Goal: Information Seeking & Learning: Learn about a topic

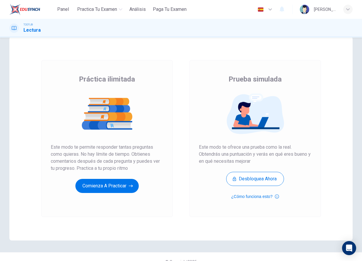
scroll to position [14, 0]
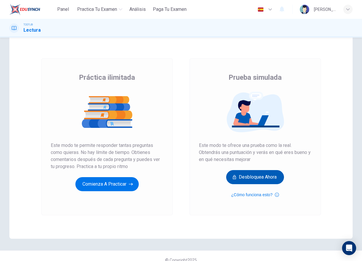
click at [241, 182] on button "Desbloquea ahora" at bounding box center [255, 177] width 58 height 14
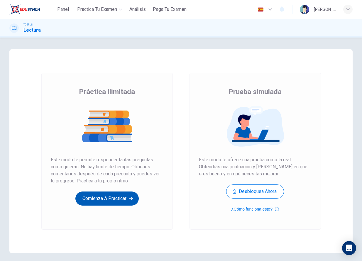
click at [128, 199] on button "Comienza a practicar" at bounding box center [106, 199] width 63 height 14
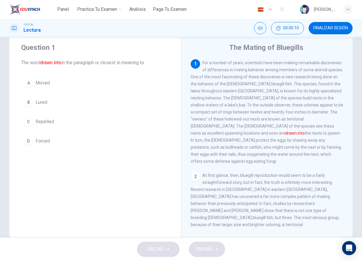
scroll to position [15, 0]
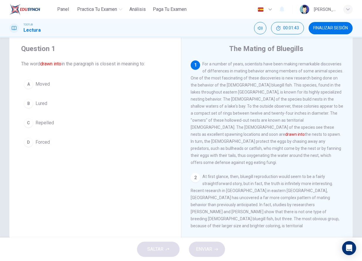
click at [82, 81] on button "A Moved" at bounding box center [95, 84] width 148 height 15
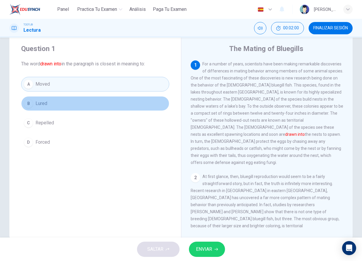
click at [58, 100] on button "B Lured" at bounding box center [95, 103] width 148 height 15
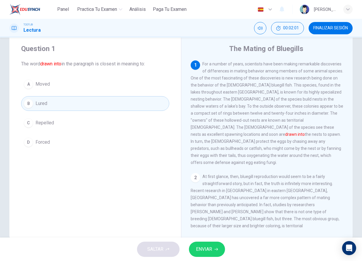
click at [202, 251] on span "ENVIAR" at bounding box center [204, 249] width 16 height 8
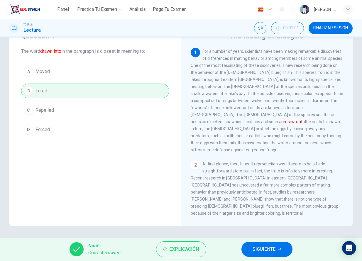
scroll to position [27, 0]
click at [182, 249] on span "Explicación" at bounding box center [184, 249] width 30 height 8
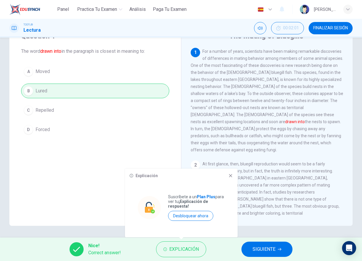
click at [232, 177] on icon at bounding box center [230, 175] width 5 height 5
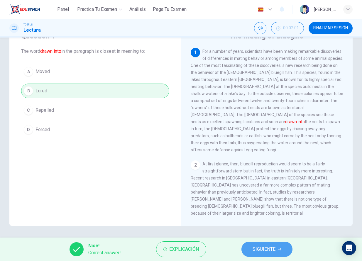
click at [264, 249] on span "SIGUIENTE" at bounding box center [264, 249] width 23 height 8
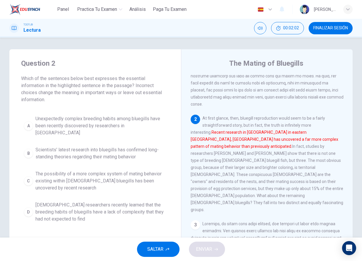
scroll to position [0, 0]
click at [132, 128] on span "Unexpectedly complex breeding habits among bluegills have been recently discove…" at bounding box center [100, 125] width 131 height 21
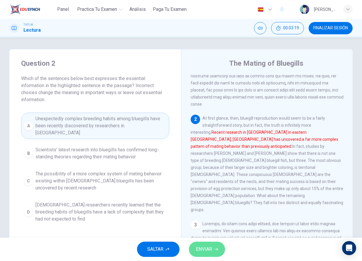
click at [206, 251] on span "ENVIAR" at bounding box center [204, 249] width 16 height 8
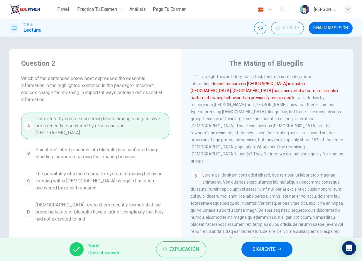
scroll to position [117, 0]
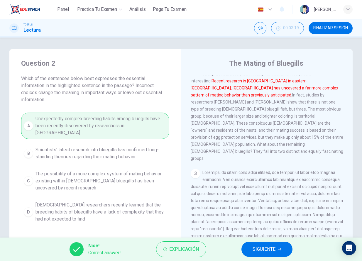
click at [273, 247] on span "SIGUIENTE" at bounding box center [264, 249] width 23 height 8
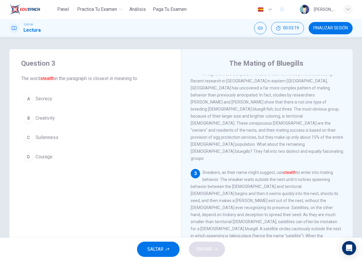
scroll to position [165, 0]
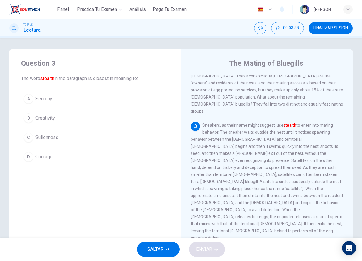
drag, startPoint x: 283, startPoint y: 98, endPoint x: 297, endPoint y: 98, distance: 14.1
click at [297, 123] on span "Sneakers, as their name might suggest, use stealth" at bounding box center [267, 181] width 153 height 117
click at [93, 138] on button "C Sullenness" at bounding box center [95, 137] width 148 height 15
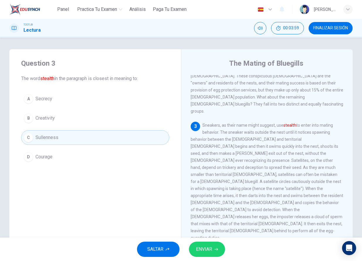
click at [79, 99] on button "A Secrecy" at bounding box center [95, 99] width 148 height 15
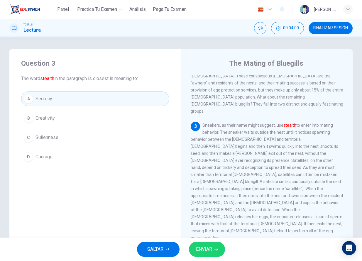
click at [208, 248] on span "ENVIAR" at bounding box center [204, 249] width 16 height 8
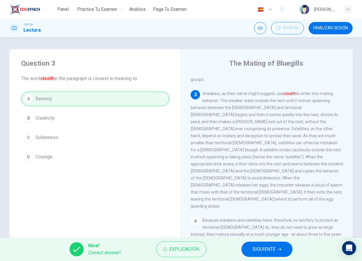
scroll to position [197, 0]
click at [263, 249] on span "SIGUIENTE" at bounding box center [264, 249] width 23 height 8
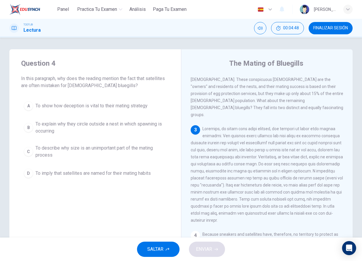
scroll to position [166, 0]
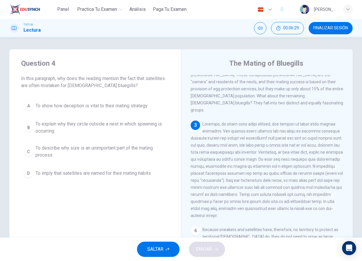
click at [130, 107] on span "To show how deception is vital to their mating strategy" at bounding box center [91, 105] width 112 height 7
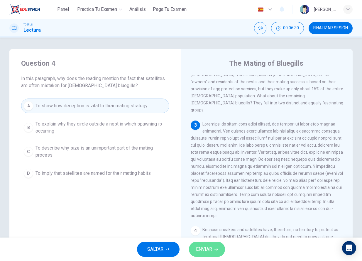
click at [212, 250] on button "ENVIAR" at bounding box center [207, 249] width 36 height 15
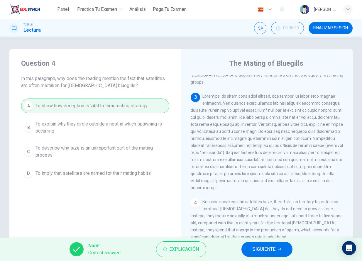
click at [260, 250] on span "SIGUIENTE" at bounding box center [264, 249] width 23 height 8
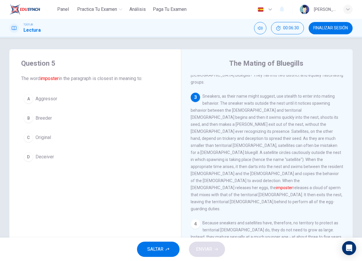
scroll to position [183, 0]
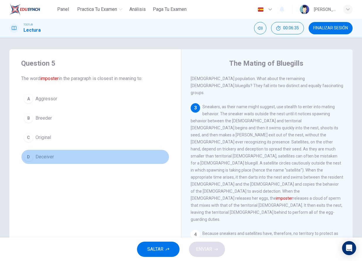
click at [101, 158] on button "D Deceiver" at bounding box center [95, 157] width 148 height 15
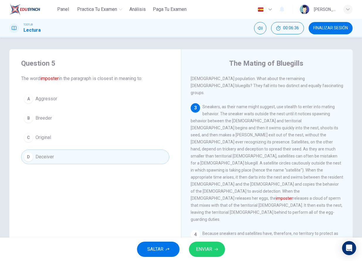
click at [213, 248] on button "ENVIAR" at bounding box center [207, 249] width 36 height 15
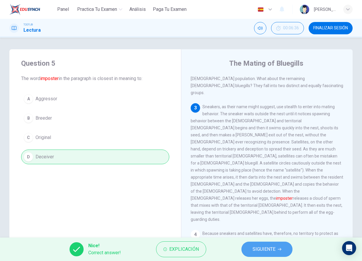
click at [264, 250] on span "SIGUIENTE" at bounding box center [264, 249] width 23 height 8
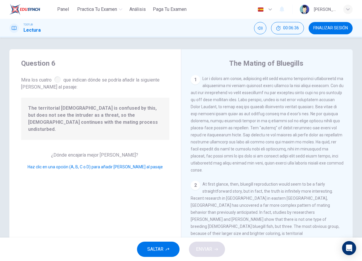
scroll to position [181, 0]
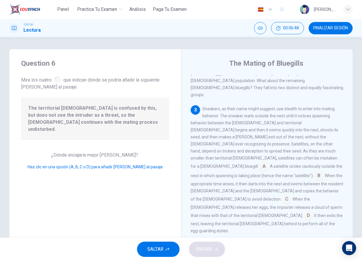
click at [269, 162] on input at bounding box center [263, 166] width 9 height 9
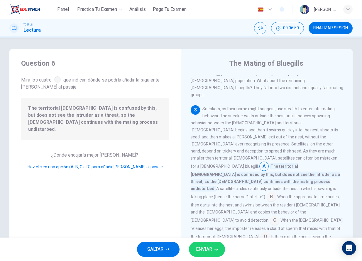
click at [269, 162] on input at bounding box center [263, 166] width 9 height 9
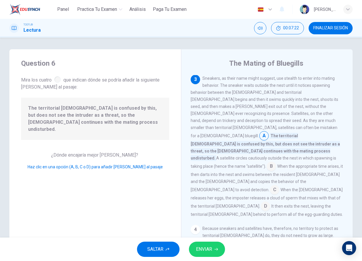
scroll to position [209, 0]
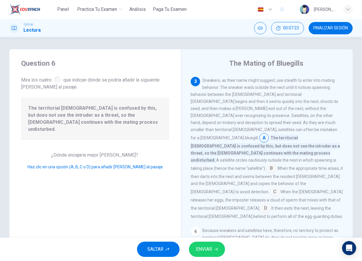
click at [267, 164] on input at bounding box center [271, 168] width 9 height 9
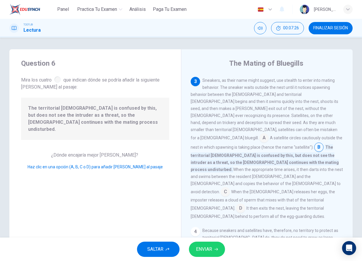
click at [230, 188] on input at bounding box center [225, 192] width 9 height 9
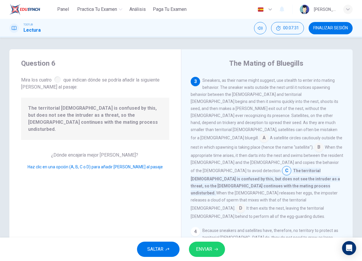
click at [210, 249] on span "ENVIAR" at bounding box center [204, 249] width 16 height 8
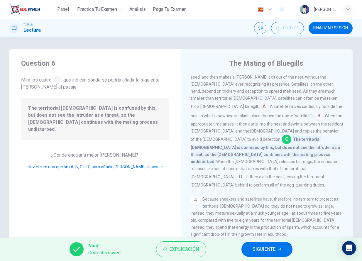
scroll to position [241, 0]
click at [277, 251] on button "SIGUIENTE" at bounding box center [266, 249] width 51 height 15
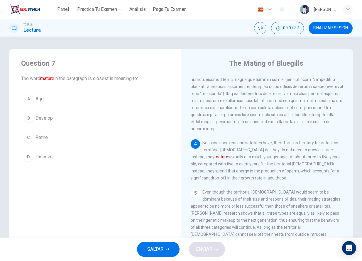
scroll to position [248, 0]
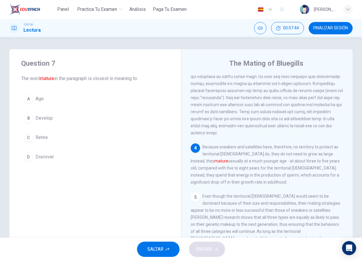
drag, startPoint x: 218, startPoint y: 111, endPoint x: 259, endPoint y: 112, distance: 41.4
click at [259, 145] on span "Because sneakers and satellites have, therefore, no territory to protect as ter…" at bounding box center [265, 165] width 149 height 40
click at [71, 116] on button "B Develop" at bounding box center [95, 118] width 148 height 15
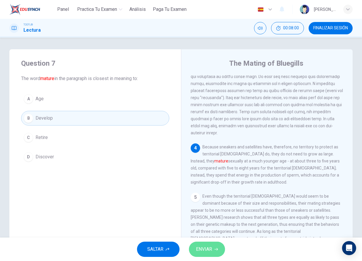
click at [213, 249] on button "ENVIAR" at bounding box center [207, 249] width 36 height 15
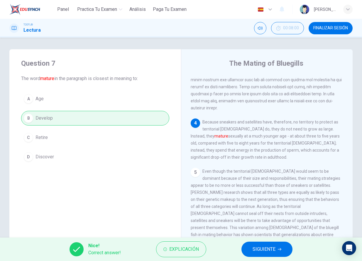
scroll to position [274, 0]
click at [277, 245] on button "SIGUIENTE" at bounding box center [266, 249] width 51 height 15
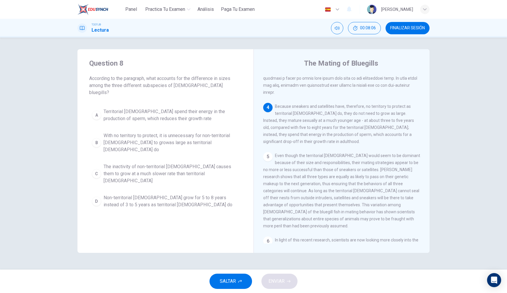
scroll to position [268, 0]
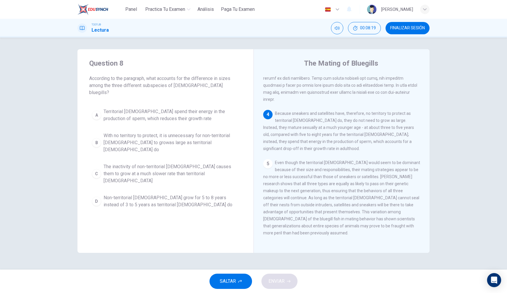
drag, startPoint x: 205, startPoint y: 88, endPoint x: 96, endPoint y: 80, distance: 109.7
click at [96, 80] on span "According to the paragraph, what accounts for the difference in sizes among the…" at bounding box center [165, 85] width 153 height 21
drag, startPoint x: 92, startPoint y: 80, endPoint x: 182, endPoint y: 92, distance: 90.9
click at [182, 94] on div "Question 8 According to the paragraph, what accounts for the difference in size…" at bounding box center [165, 134] width 176 height 171
click at [362, 261] on icon "Open Intercom Messenger" at bounding box center [494, 281] width 7 height 8
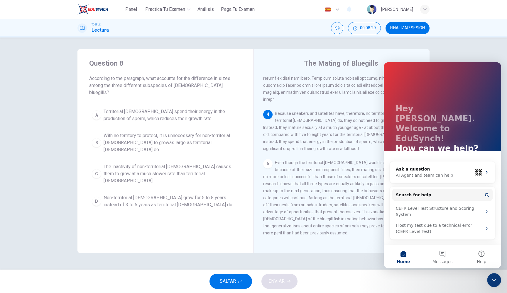
scroll to position [0, 0]
click at [327, 245] on span "In light of this recent research, scientists are now looking more closely into …" at bounding box center [340, 258] width 155 height 26
click at [362, 261] on icon "Close Intercom Messenger" at bounding box center [494, 280] width 7 height 7
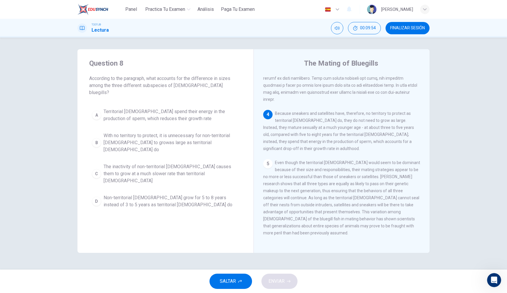
click at [209, 106] on button "A Territorial [DEMOGRAPHIC_DATA] spend their energy in the production of sperm,…" at bounding box center [165, 115] width 153 height 19
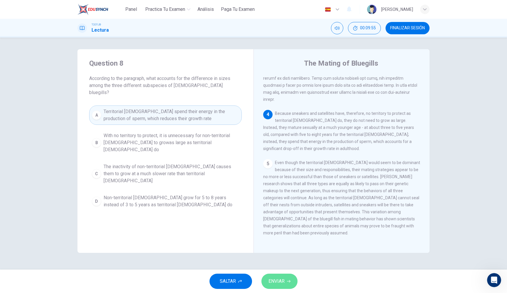
click at [286, 261] on button "ENVIAR" at bounding box center [279, 281] width 36 height 15
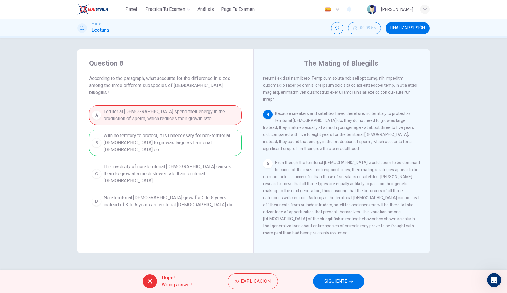
click at [349, 261] on button "SIGUIENTE" at bounding box center [338, 281] width 51 height 15
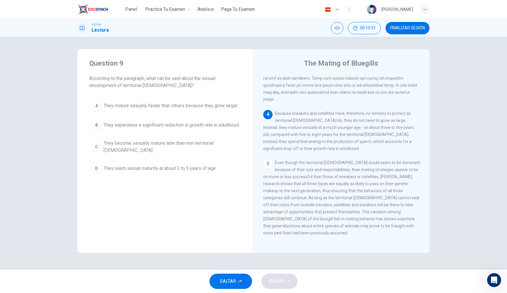
click at [217, 153] on span "They become sexually mature later than non-territorial [DEMOGRAPHIC_DATA]" at bounding box center [172, 147] width 136 height 14
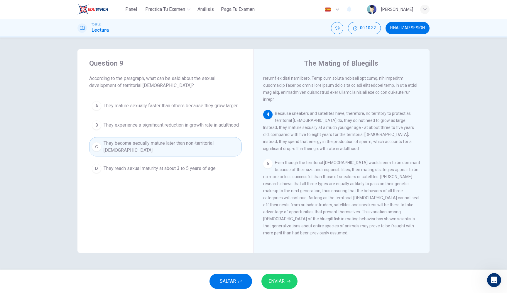
click at [280, 261] on span "ENVIAR" at bounding box center [276, 282] width 16 height 8
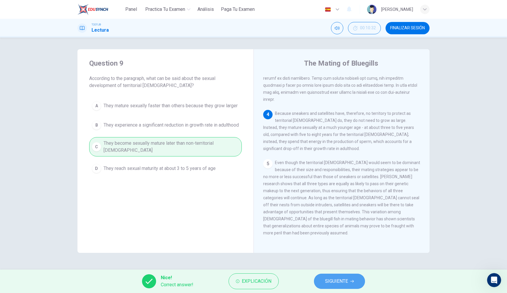
click at [323, 261] on button "SIGUIENTE" at bounding box center [339, 281] width 51 height 15
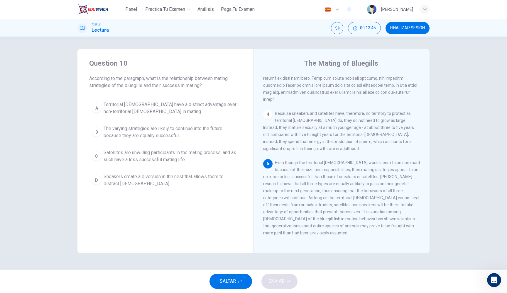
click at [214, 138] on span "The varying strategies are likely to continue into the future because they are …" at bounding box center [172, 132] width 136 height 14
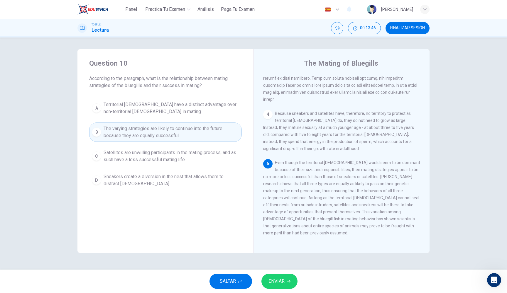
click at [290, 261] on button "ENVIAR" at bounding box center [279, 281] width 36 height 15
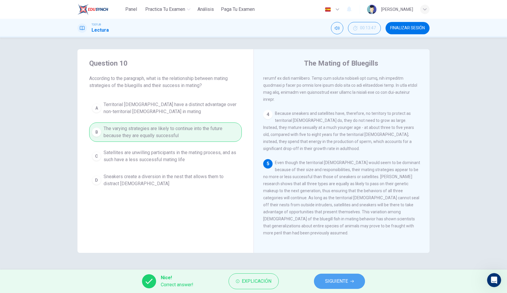
click at [347, 261] on button "SIGUIENTE" at bounding box center [339, 281] width 51 height 15
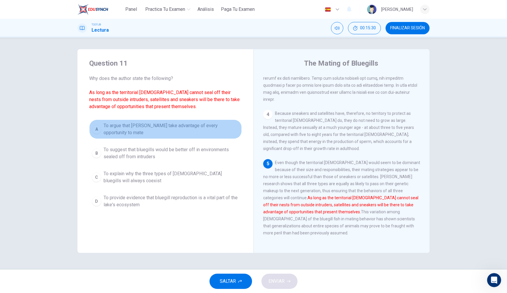
click at [187, 130] on span "To argue that [PERSON_NAME] take advantage of every opportunity to mate" at bounding box center [172, 129] width 136 height 14
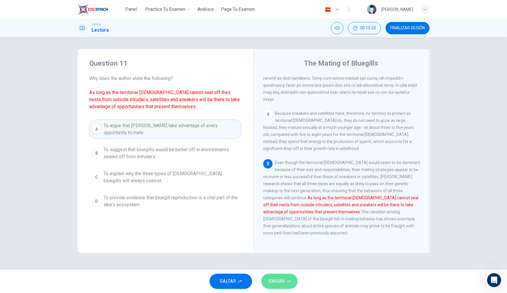
click at [279, 261] on button "ENVIAR" at bounding box center [279, 281] width 36 height 15
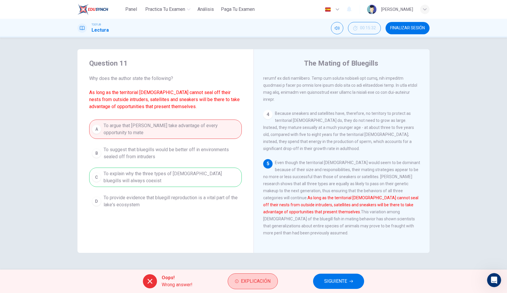
click at [265, 261] on button "Explicación" at bounding box center [253, 282] width 50 height 16
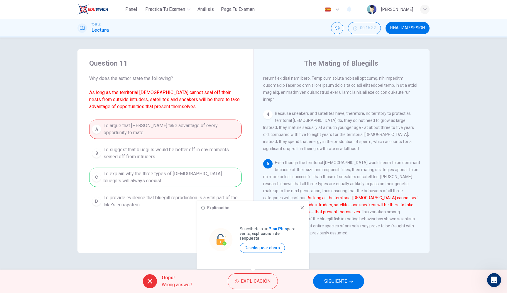
click at [300, 204] on div "Explicación Suscríbete a un Plan Plus para ver tu ¡Explicación de respuesta! De…" at bounding box center [253, 235] width 113 height 69
click at [301, 207] on icon at bounding box center [302, 208] width 3 height 3
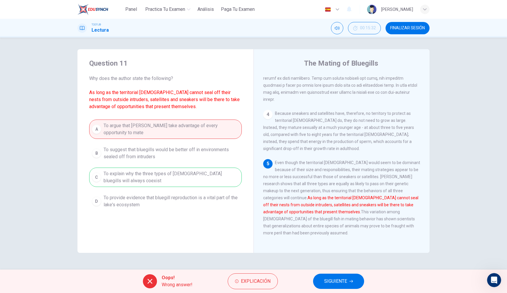
click at [328, 261] on span "SIGUIENTE" at bounding box center [335, 282] width 23 height 8
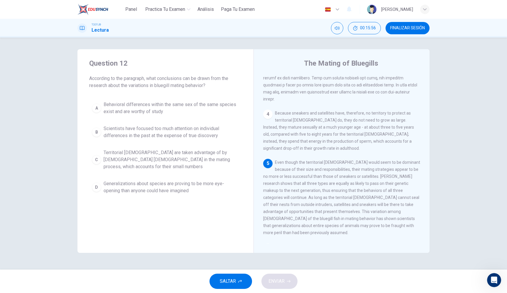
scroll to position [268, 0]
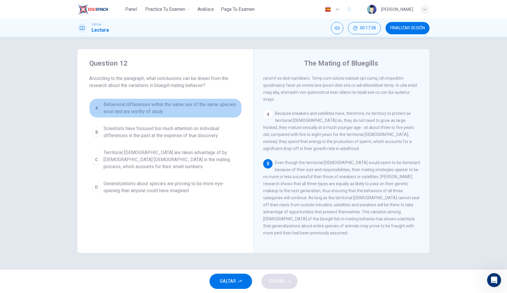
click at [171, 105] on span "Behavioral differences within the same sex of the same species exist and are wo…" at bounding box center [172, 108] width 136 height 14
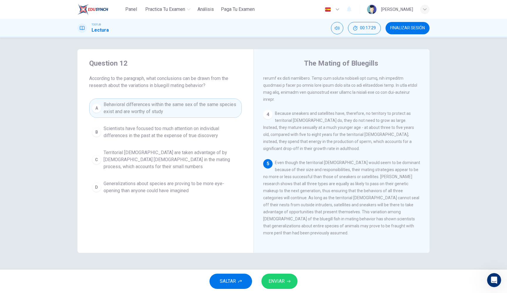
click at [290, 261] on icon "button" at bounding box center [289, 282] width 4 height 4
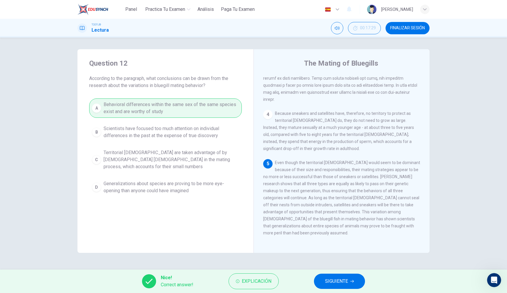
click at [355, 261] on button "SIGUIENTE" at bounding box center [339, 281] width 51 height 15
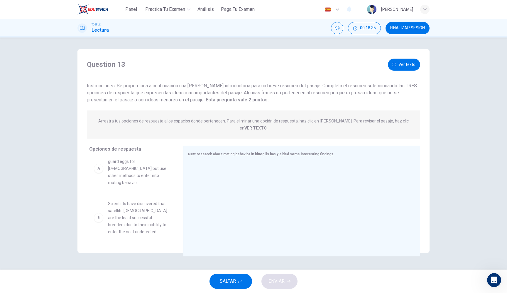
scroll to position [0, 0]
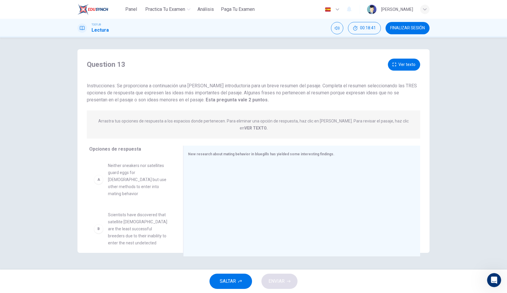
click at [155, 173] on span "Neither sneakers nor satellites guard eggs for [DEMOGRAPHIC_DATA] but use other…" at bounding box center [138, 179] width 61 height 35
drag, startPoint x: 140, startPoint y: 173, endPoint x: 224, endPoint y: 164, distance: 83.7
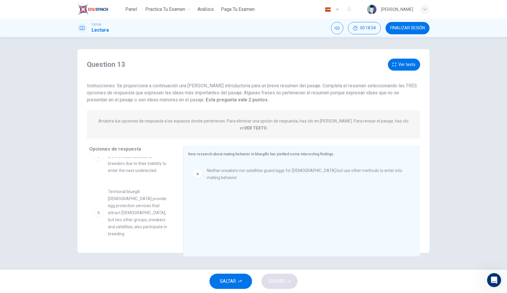
scroll to position [33, 0]
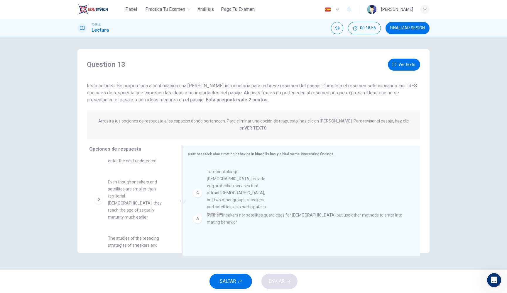
drag, startPoint x: 145, startPoint y: 195, endPoint x: 245, endPoint y: 192, distance: 100.1
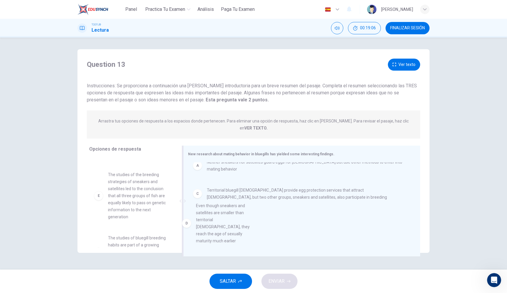
scroll to position [10, 0]
drag, startPoint x: 141, startPoint y: 192, endPoint x: 236, endPoint y: 231, distance: 103.8
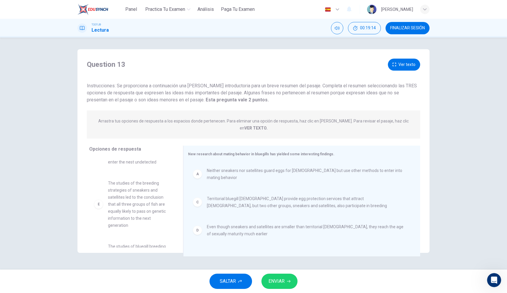
scroll to position [39, 0]
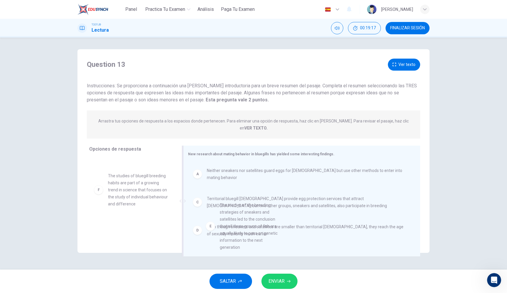
drag, startPoint x: 149, startPoint y: 207, endPoint x: 265, endPoint y: 243, distance: 121.5
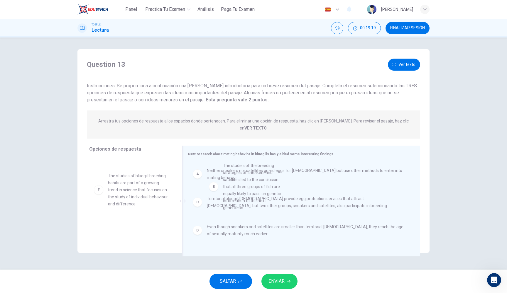
drag, startPoint x: 136, startPoint y: 192, endPoint x: 254, endPoint y: 188, distance: 118.0
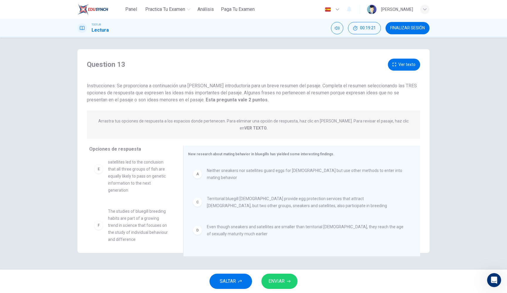
scroll to position [67, 0]
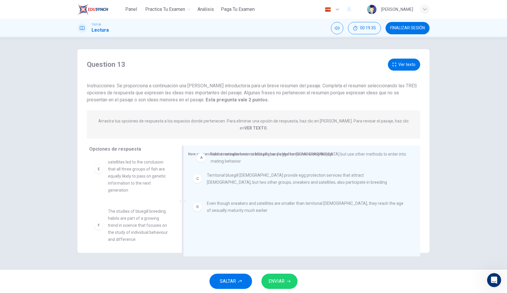
drag, startPoint x: 242, startPoint y: 165, endPoint x: 244, endPoint y: 156, distance: 9.0
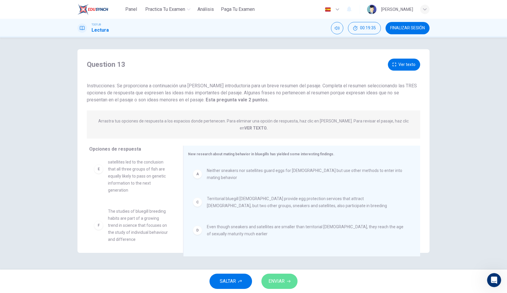
click at [283, 261] on span "ENVIAR" at bounding box center [276, 282] width 16 height 8
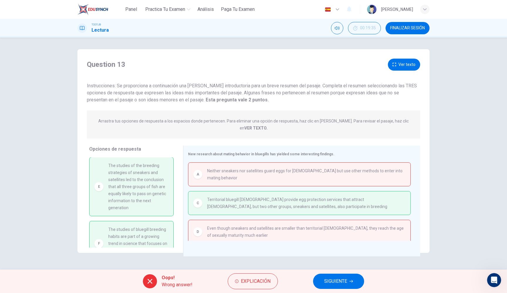
scroll to position [45, 0]
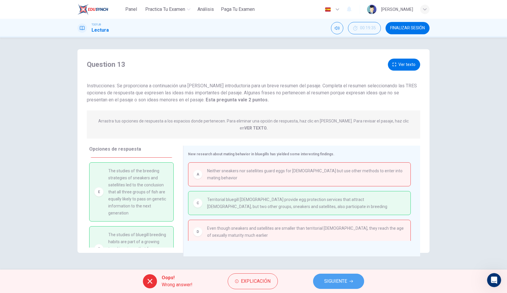
click at [335, 261] on span "SIGUIENTE" at bounding box center [335, 282] width 23 height 8
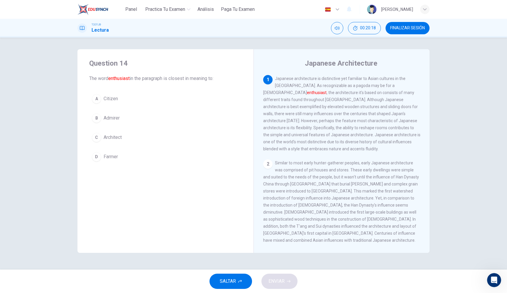
click at [158, 113] on button "B Admirer" at bounding box center [165, 118] width 153 height 15
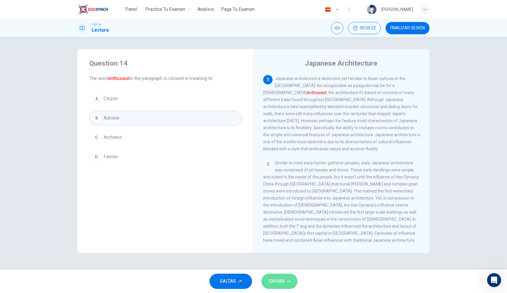
click at [288, 261] on icon "button" at bounding box center [289, 282] width 4 height 4
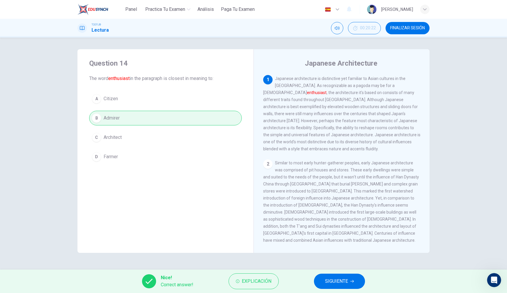
click at [344, 261] on button "SIGUIENTE" at bounding box center [339, 281] width 51 height 15
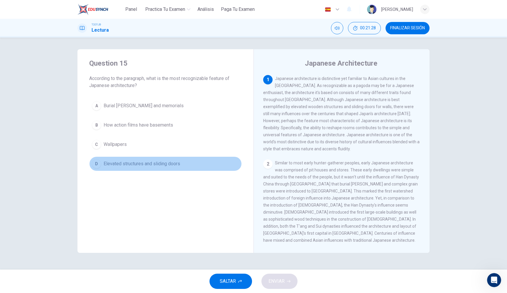
click at [162, 167] on span "Elevated structures and sliding doors" at bounding box center [142, 163] width 77 height 7
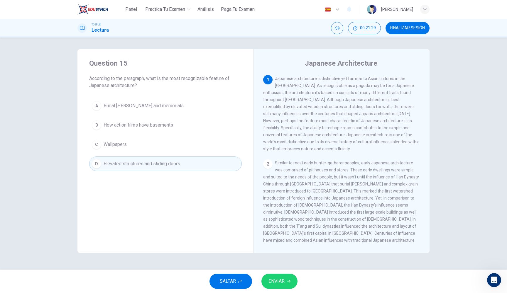
click at [295, 261] on button "ENVIAR" at bounding box center [279, 281] width 36 height 15
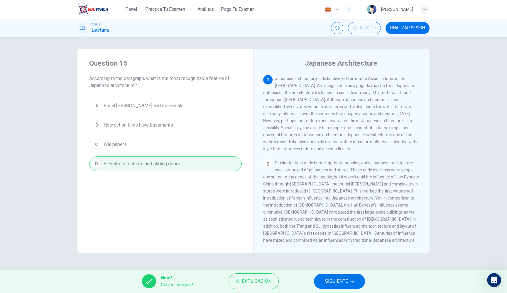
click at [362, 30] on span "FINALIZAR SESIÓN" at bounding box center [407, 28] width 35 height 5
